Goal: Task Accomplishment & Management: Manage account settings

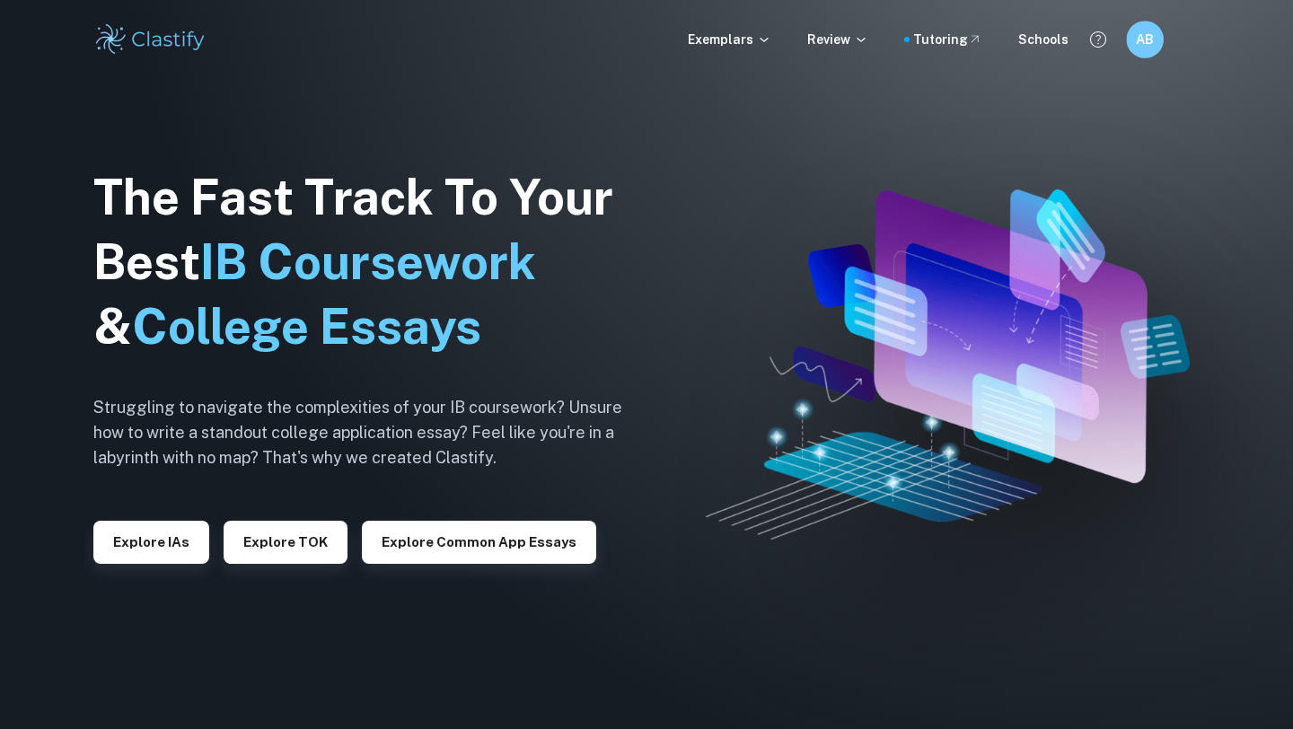
click at [1152, 45] on h6 "AB" at bounding box center [1145, 40] width 22 height 21
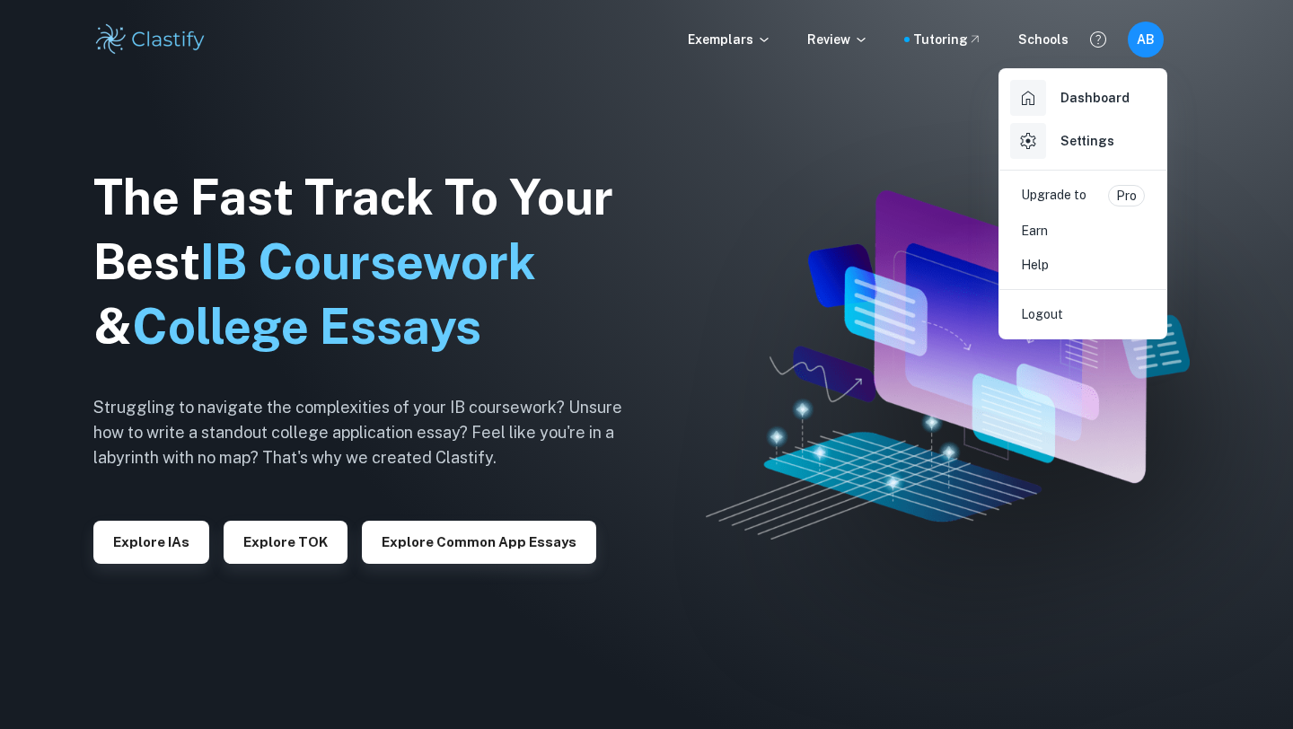
click at [1089, 150] on h6 "Settings" at bounding box center [1087, 141] width 54 height 20
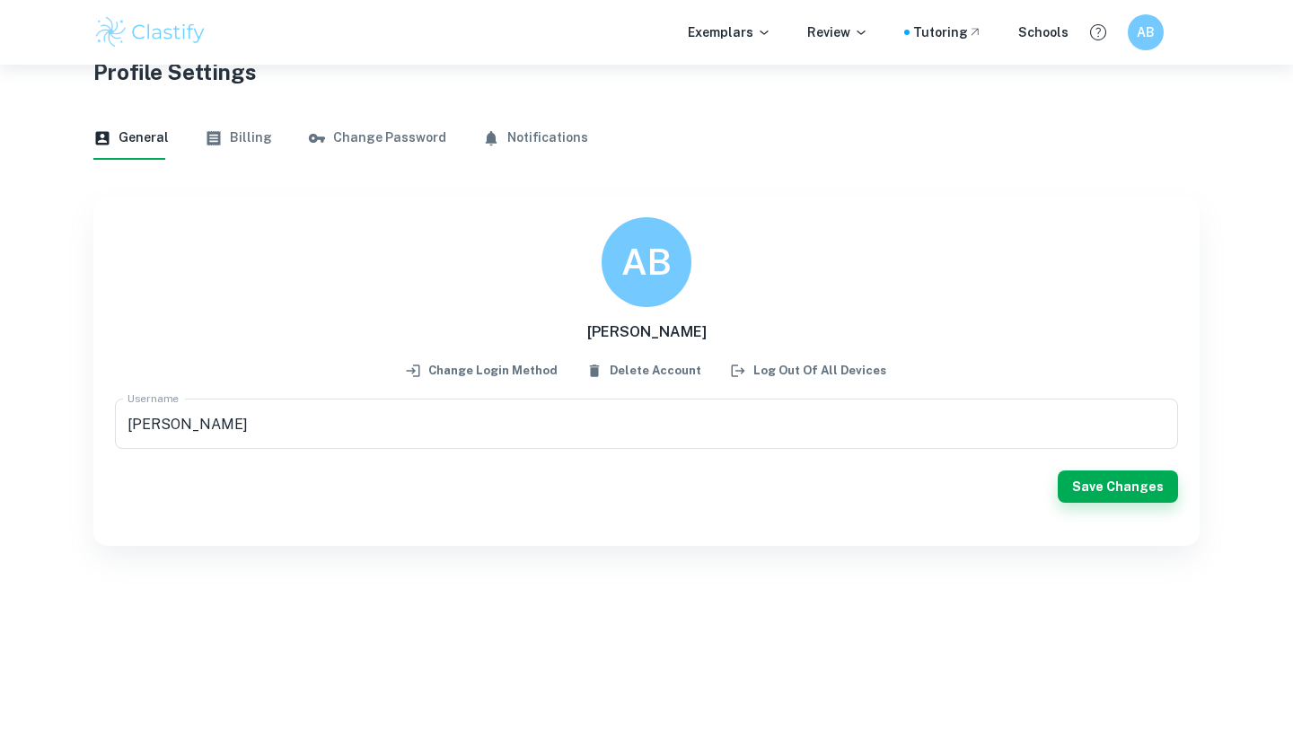
scroll to position [54, 0]
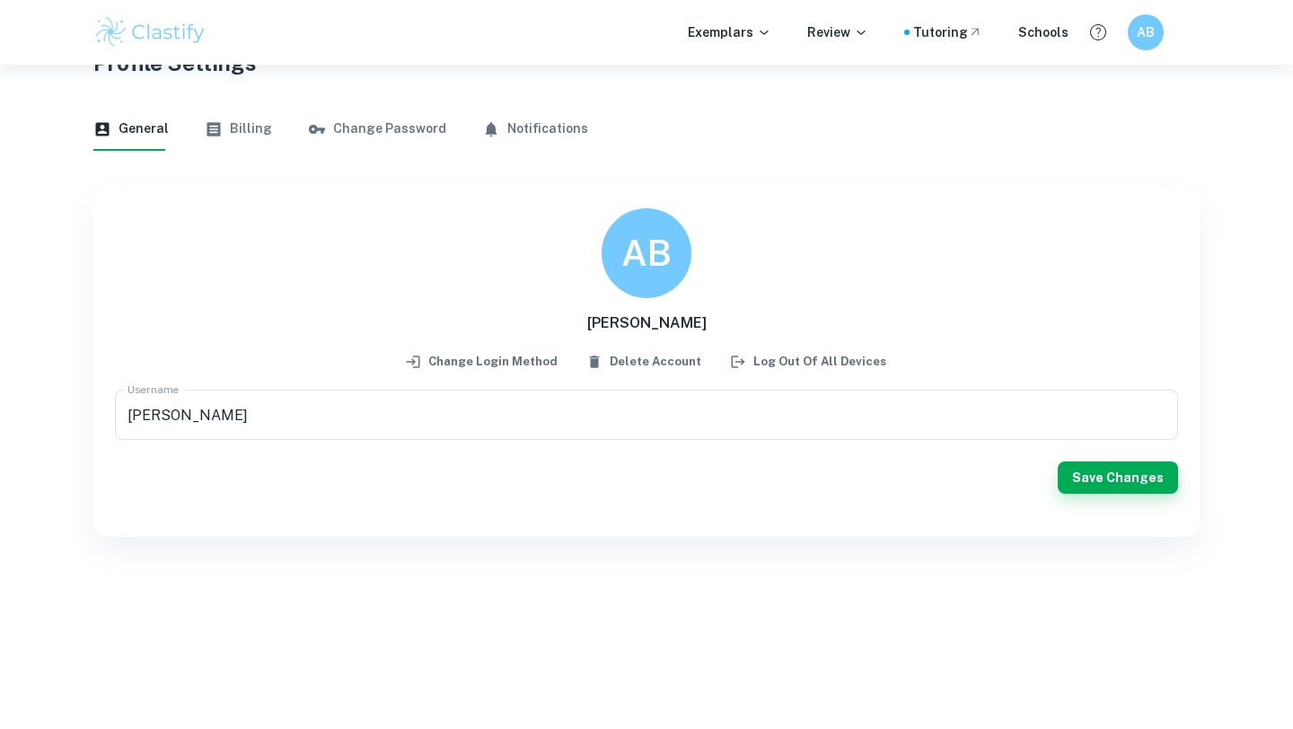
click at [249, 127] on button "Billing" at bounding box center [238, 129] width 67 height 43
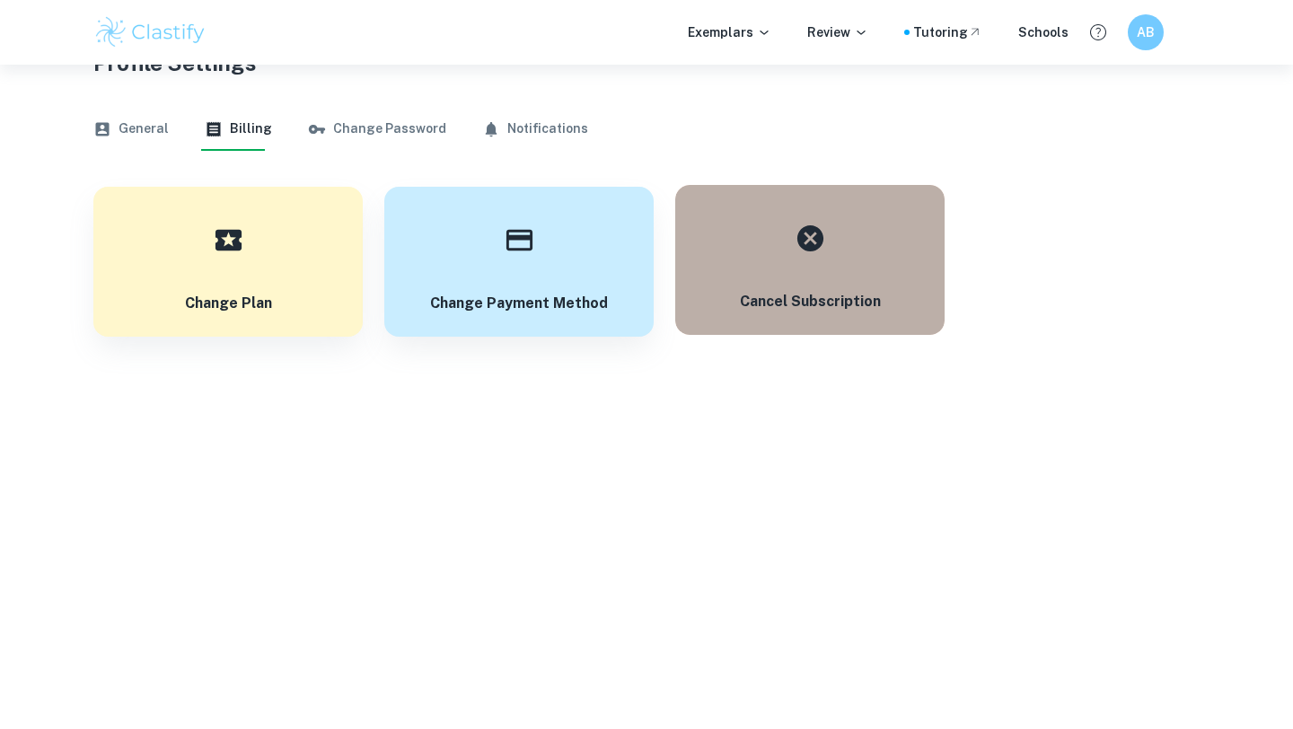
click at [780, 224] on button "Cancel subscription" at bounding box center [809, 260] width 269 height 150
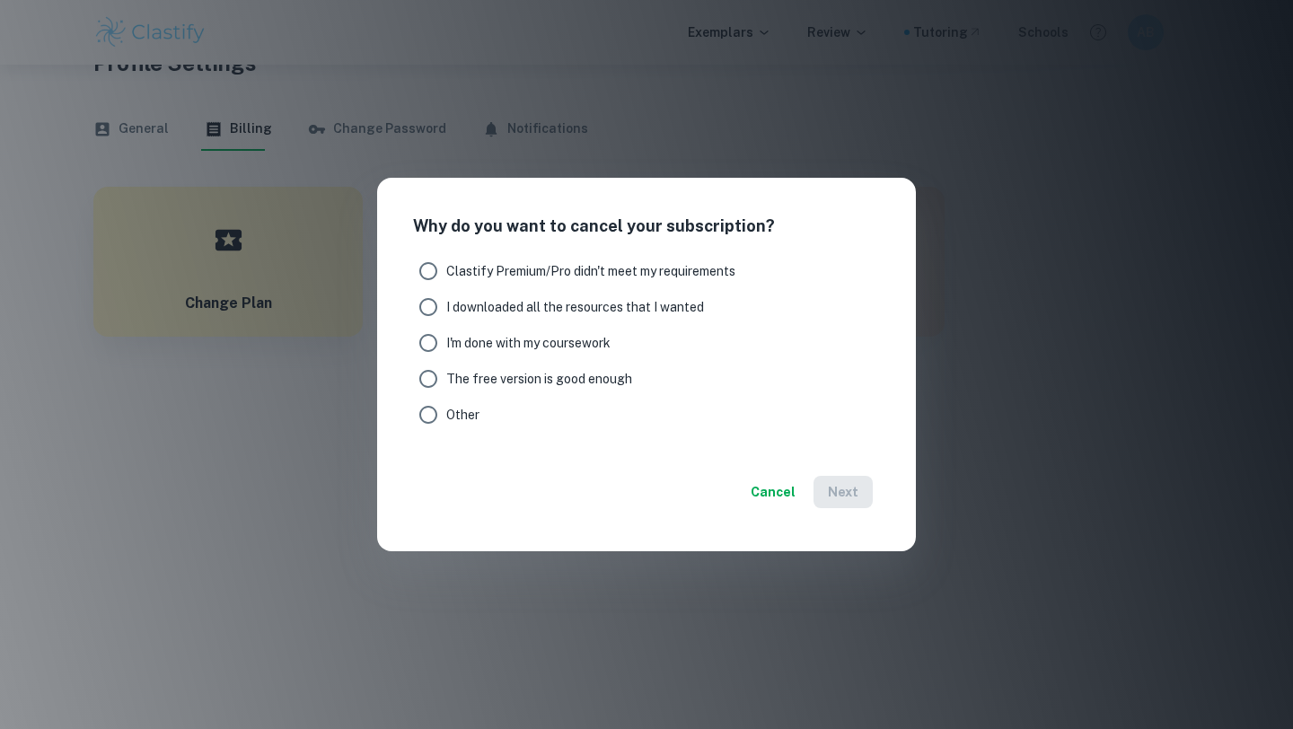
click at [450, 416] on span "Other" at bounding box center [462, 415] width 33 height 20
click at [446, 416] on input "Other" at bounding box center [428, 415] width 36 height 36
radio input "true"
click at [463, 344] on span "I'm done with my coursework" at bounding box center [528, 343] width 164 height 20
click at [446, 344] on input "I'm done with my coursework" at bounding box center [428, 343] width 36 height 36
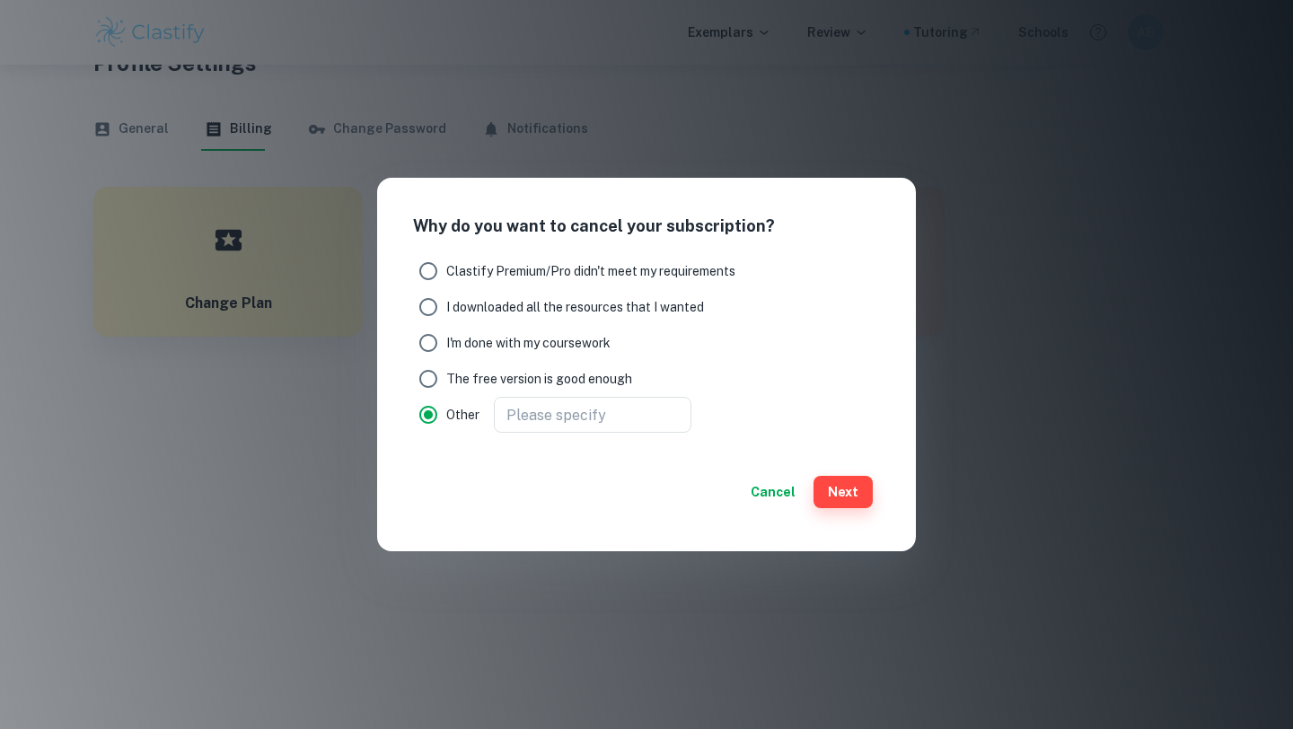
radio input "true"
click at [452, 414] on span "Other" at bounding box center [462, 415] width 33 height 20
click at [446, 414] on input "Other" at bounding box center [428, 415] width 36 height 36
radio input "true"
click at [861, 494] on button "Next" at bounding box center [842, 492] width 59 height 32
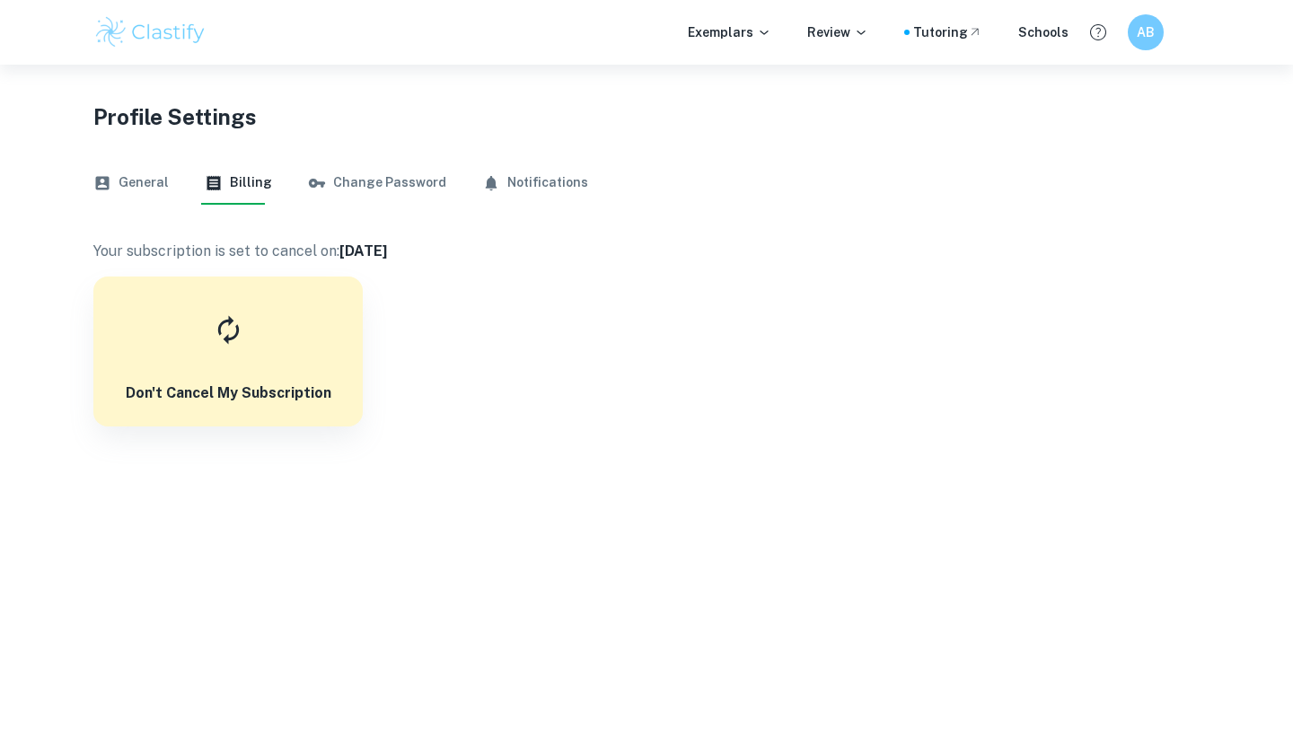
click at [359, 180] on button "Change Password" at bounding box center [377, 183] width 138 height 43
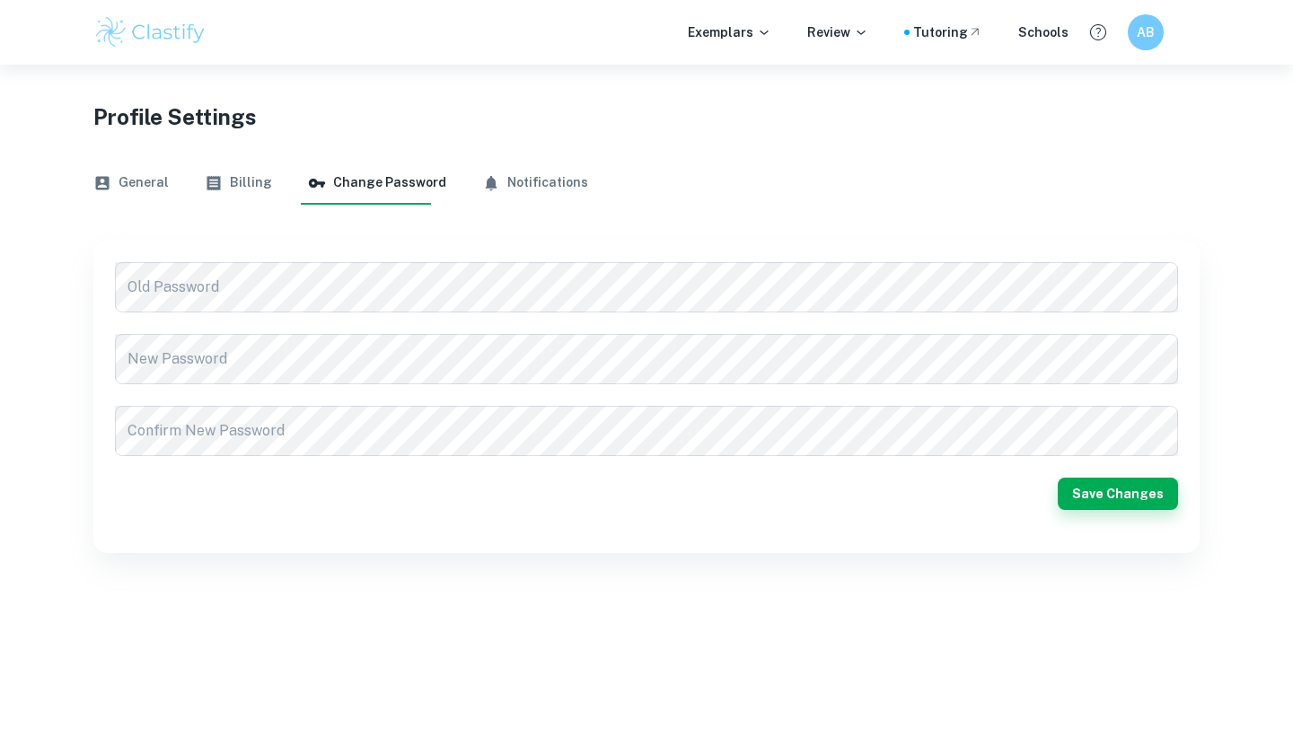
click at [125, 180] on button "General" at bounding box center [130, 183] width 75 height 43
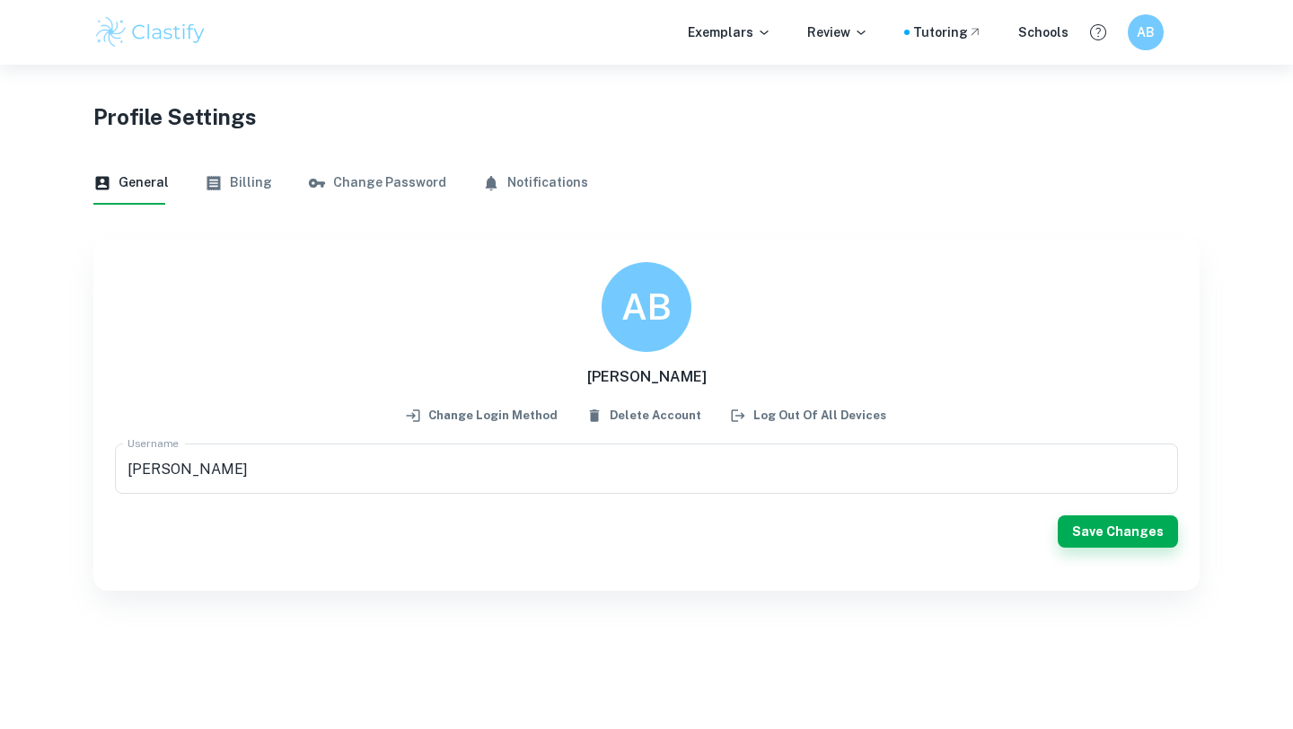
click at [486, 170] on button "Notifications" at bounding box center [535, 183] width 106 height 43
